Goal: Task Accomplishment & Management: Manage account settings

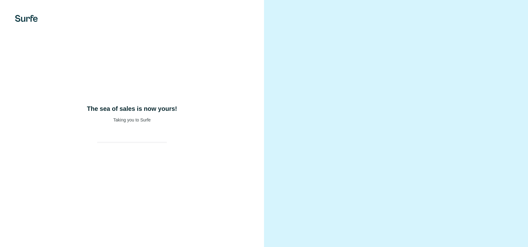
click at [133, 145] on div "The sea of sales is now yours! Taking you to Surfe" at bounding box center [132, 123] width 264 height 247
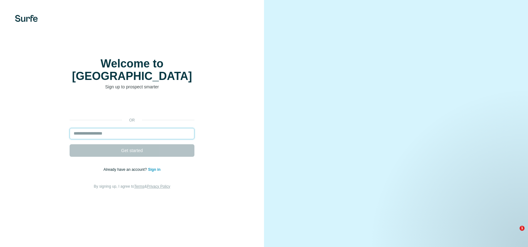
click at [127, 139] on input "email" at bounding box center [132, 133] width 125 height 11
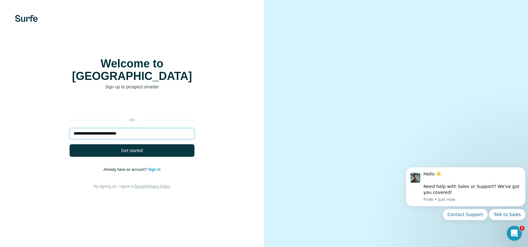
type input "**********"
click at [70, 144] on button "Get started" at bounding box center [132, 150] width 125 height 12
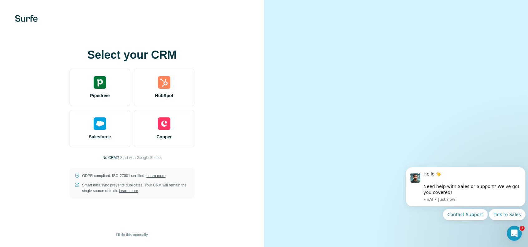
click at [211, 60] on div "Select your CRM Pipedrive HubSpot Salesforce Copper No CRM? Start with Google S…" at bounding box center [132, 123] width 264 height 247
click at [132, 236] on span "I’ll do this manually" at bounding box center [132, 235] width 32 height 6
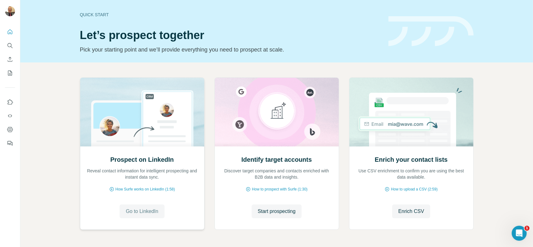
click at [152, 211] on span "Go to LinkedIn" at bounding box center [142, 211] width 32 height 7
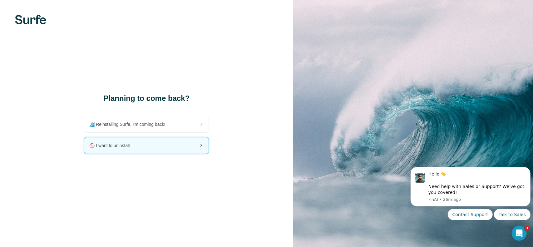
click at [109, 146] on span "🚫 I want to uninstall" at bounding box center [111, 145] width 45 height 6
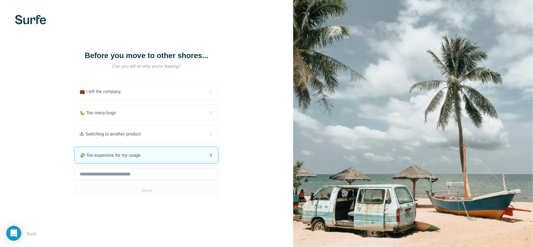
click at [141, 151] on div "💸 Too expensive for my usage" at bounding box center [147, 155] width 144 height 16
